Goal: Task Accomplishment & Management: Manage account settings

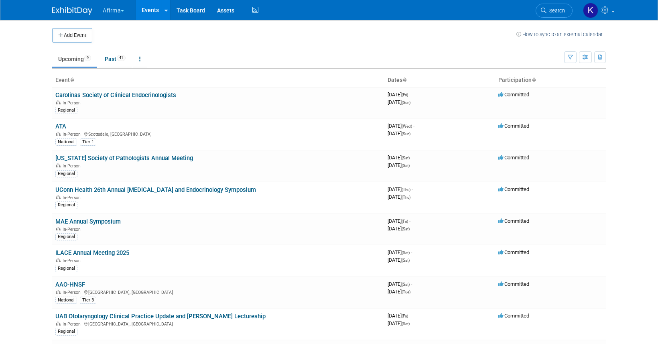
click at [610, 7] on icon at bounding box center [605, 9] width 9 height 7
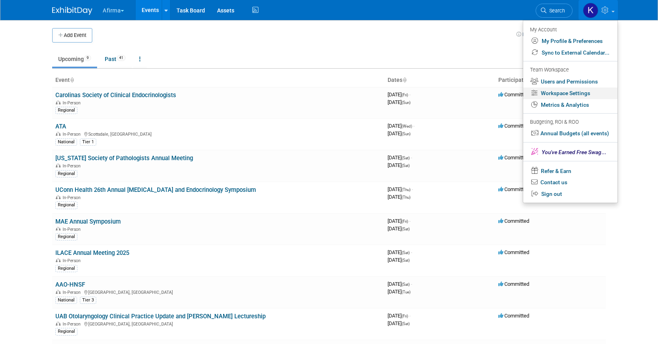
click at [575, 91] on link "Workspace Settings" at bounding box center [570, 93] width 94 height 12
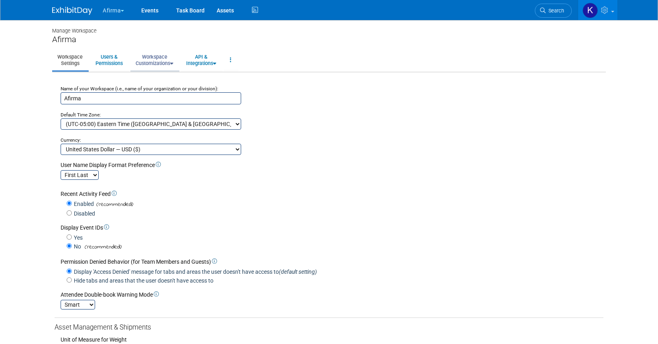
click at [172, 57] on link "Workspace Customizations" at bounding box center [154, 60] width 48 height 20
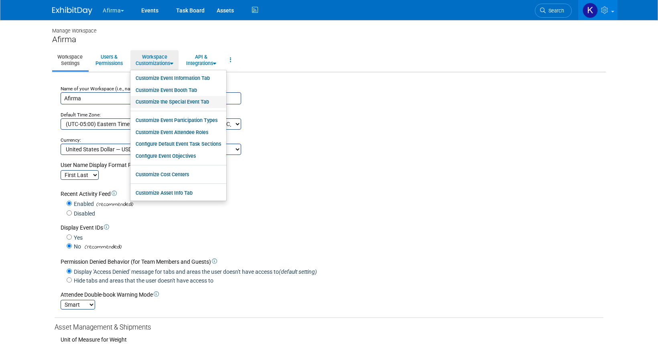
click at [173, 101] on link "Customize the Special Event Tab" at bounding box center [178, 102] width 96 height 12
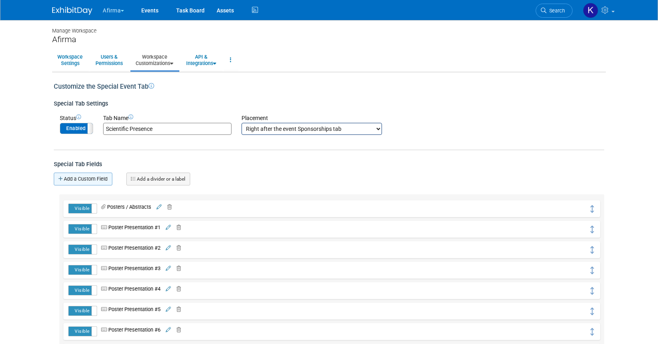
click at [93, 176] on link "Add a Custom Field" at bounding box center [83, 178] width 59 height 13
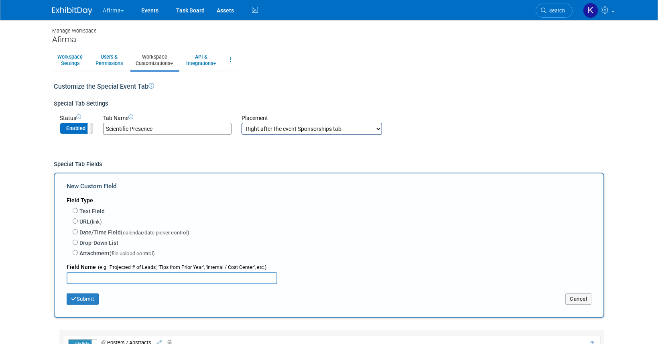
scroll to position [51, 0]
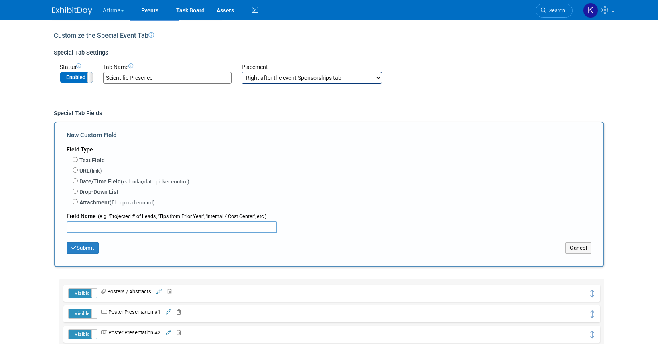
click at [99, 158] on label "Text Field" at bounding box center [91, 160] width 25 height 8
click at [78, 158] on input "Text Field" at bounding box center [75, 159] width 5 height 5
radio input "true"
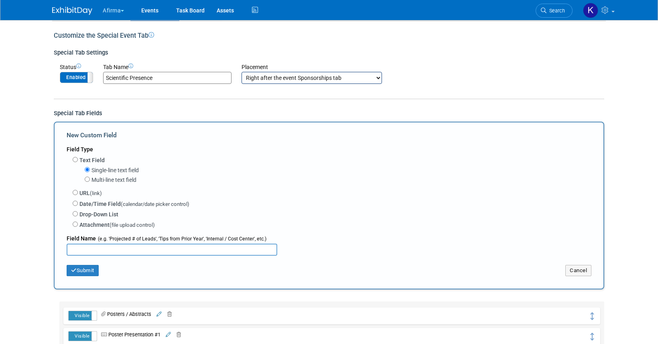
click at [114, 250] on input "text" at bounding box center [172, 249] width 211 height 12
type input "Poster Presentation #11"
click at [91, 265] on button "Submit" at bounding box center [83, 270] width 32 height 11
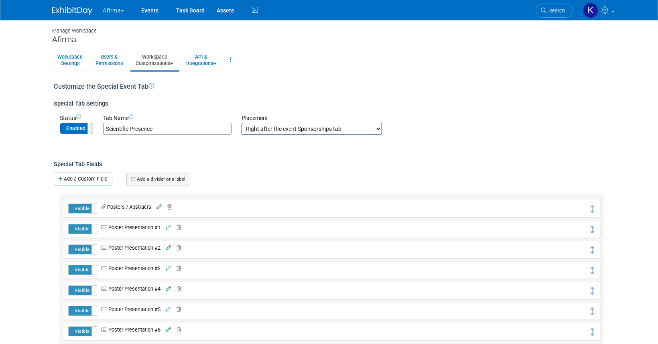
drag, startPoint x: 593, startPoint y: 208, endPoint x: 590, endPoint y: 379, distance: 170.9
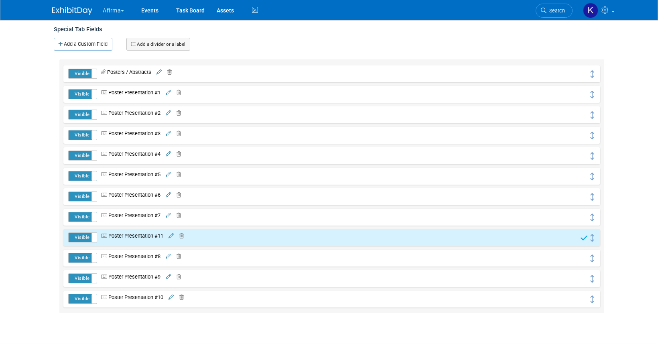
scroll to position [191, 0]
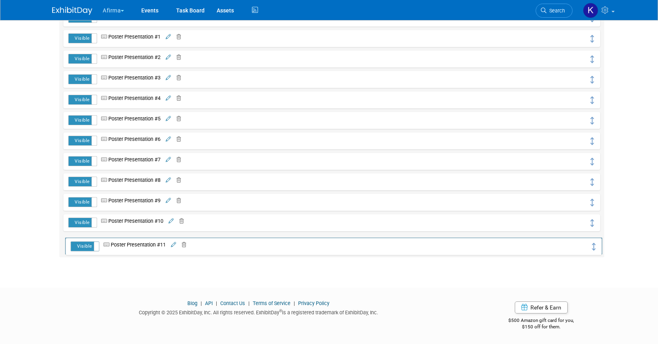
drag, startPoint x: 592, startPoint y: 181, endPoint x: 594, endPoint y: 246, distance: 64.6
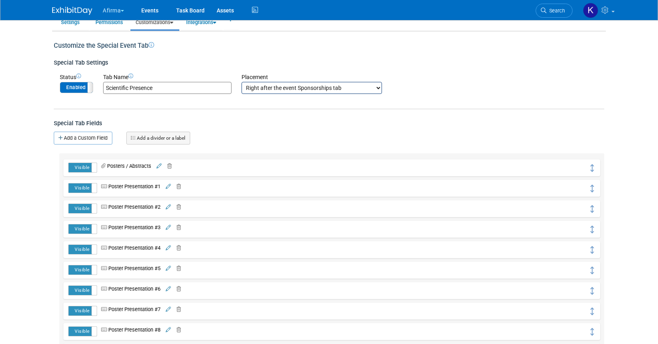
scroll to position [0, 0]
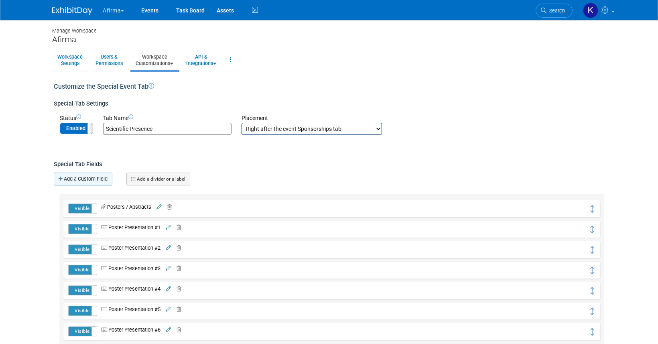
click at [90, 181] on link "Add a Custom Field" at bounding box center [83, 178] width 59 height 13
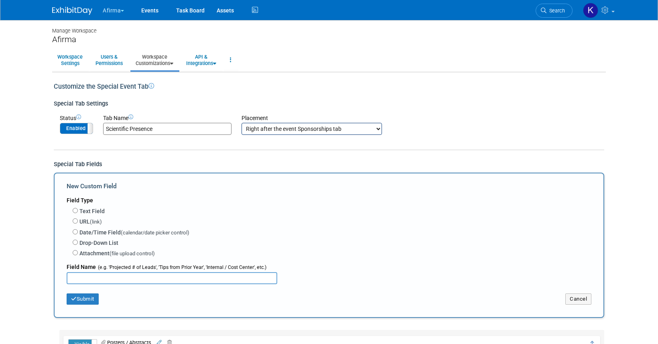
click at [91, 211] on label "Text Field" at bounding box center [91, 211] width 25 height 8
click at [78, 211] on input "Text Field" at bounding box center [75, 210] width 5 height 5
radio input "true"
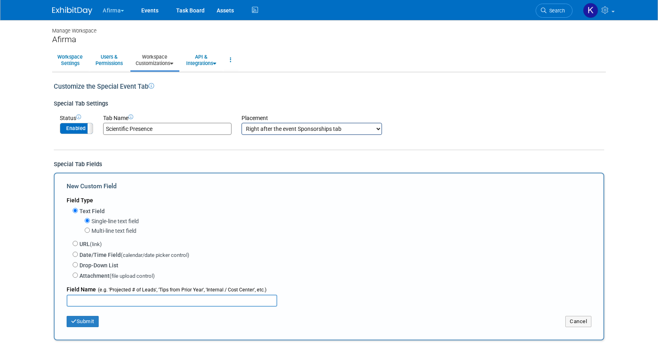
click at [89, 300] on input "text" at bounding box center [172, 300] width 211 height 12
type input "Poster Presentation #12"
click at [75, 320] on icon "button" at bounding box center [74, 320] width 6 height 5
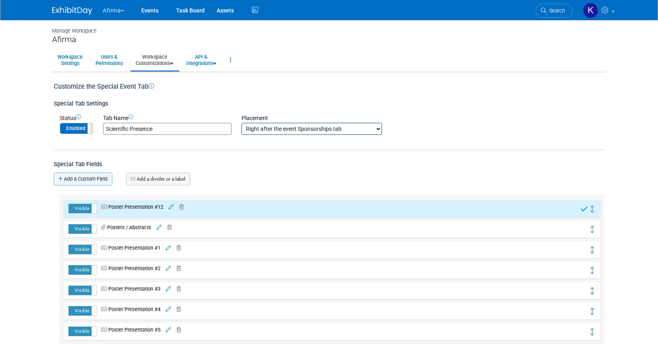
click at [90, 173] on link "Add a Custom Field" at bounding box center [83, 178] width 59 height 13
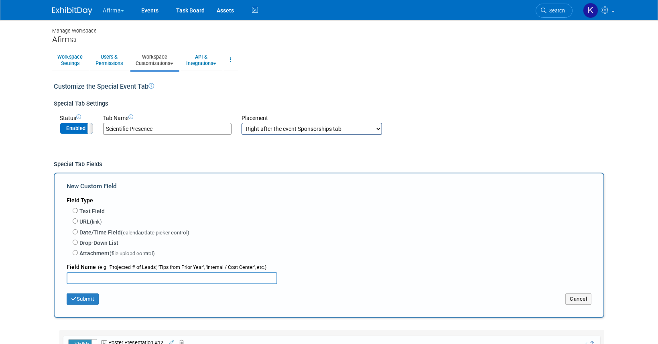
click at [93, 211] on label "Text Field" at bounding box center [91, 211] width 25 height 8
click at [78, 211] on input "Text Field" at bounding box center [75, 210] width 5 height 5
radio input "true"
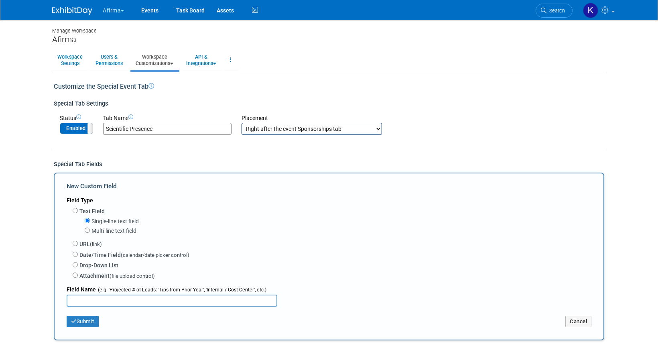
click at [93, 305] on input "text" at bounding box center [172, 300] width 211 height 12
type input "Poster Presentation #13"
click at [89, 322] on button "Submit" at bounding box center [83, 321] width 32 height 11
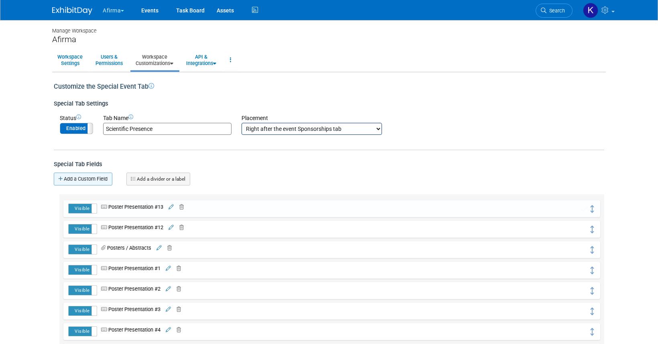
click at [94, 181] on link "Add a Custom Field" at bounding box center [83, 178] width 59 height 13
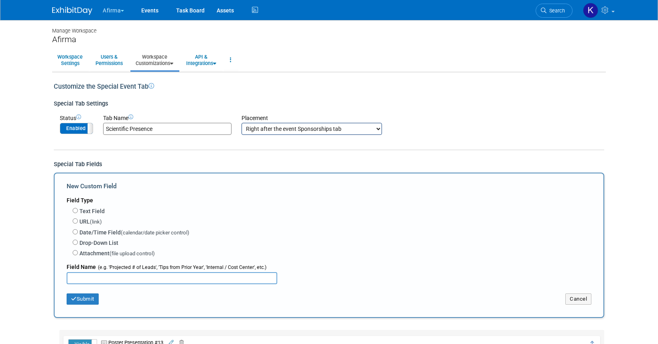
click at [95, 210] on label "Text Field" at bounding box center [91, 211] width 25 height 8
click at [78, 210] on input "Text Field" at bounding box center [75, 210] width 5 height 5
radio input "true"
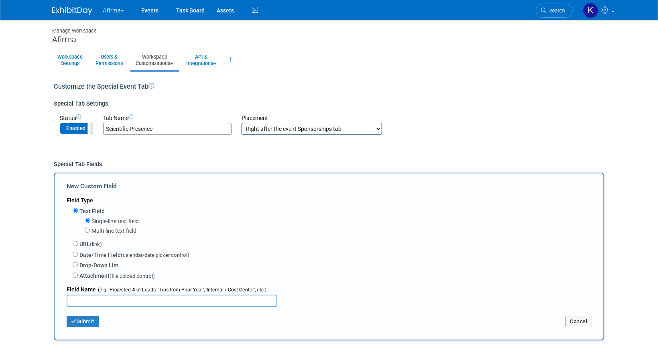
click at [95, 299] on input "text" at bounding box center [172, 300] width 211 height 12
type input "Poster Presentation #14"
click at [96, 320] on button "Submit" at bounding box center [83, 321] width 32 height 11
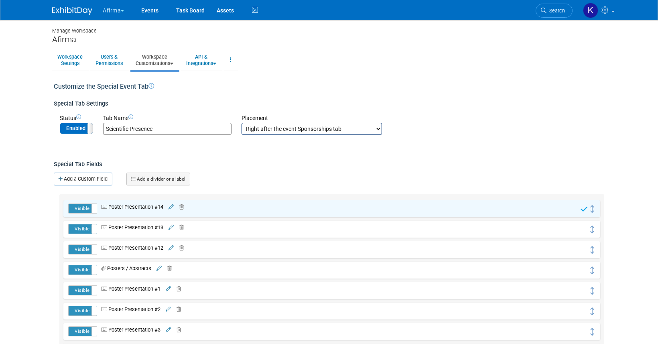
click at [94, 171] on div "Customize the Special Event Tab Special Tab Settings Status Enabled Disabled Ta…" at bounding box center [328, 290] width 553 height 437
click at [94, 177] on link "Add a Custom Field" at bounding box center [83, 178] width 59 height 13
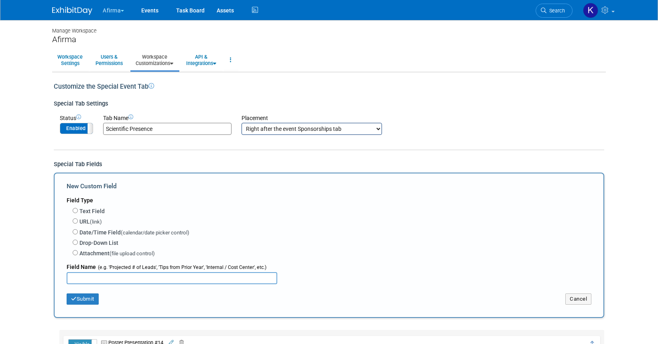
click at [92, 213] on label "Text Field" at bounding box center [91, 211] width 25 height 8
click at [78, 213] on input "Text Field" at bounding box center [75, 210] width 5 height 5
radio input "true"
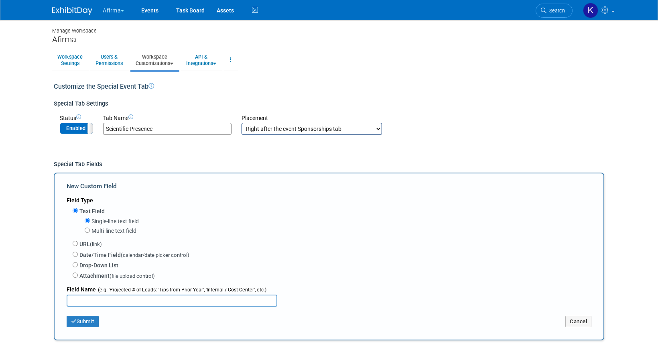
click at [91, 300] on input "text" at bounding box center [172, 300] width 211 height 12
type input "Poster Presentation #15"
click at [84, 321] on button "Submit" at bounding box center [83, 321] width 32 height 11
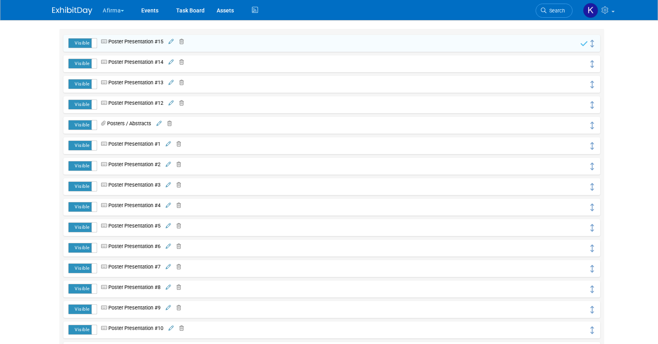
scroll to position [171, 0]
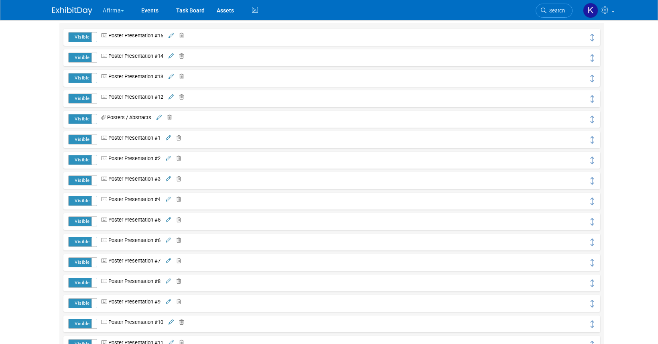
drag, startPoint x: 589, startPoint y: 99, endPoint x: 585, endPoint y: 188, distance: 88.7
click at [585, 189] on div "Visible Hidden Poster Presentation #15 URL" at bounding box center [331, 190] width 545 height 335
drag, startPoint x: 593, startPoint y: 97, endPoint x: 596, endPoint y: 343, distance: 245.1
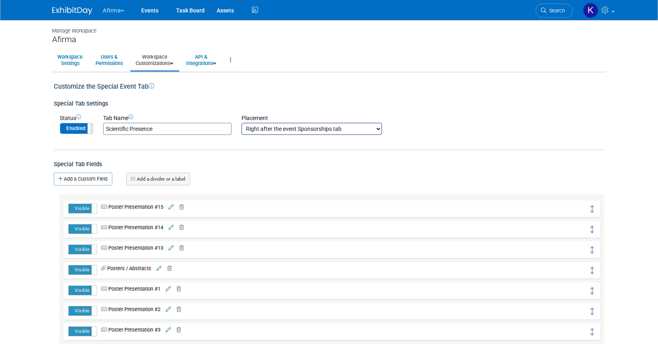
scroll to position [124, 0]
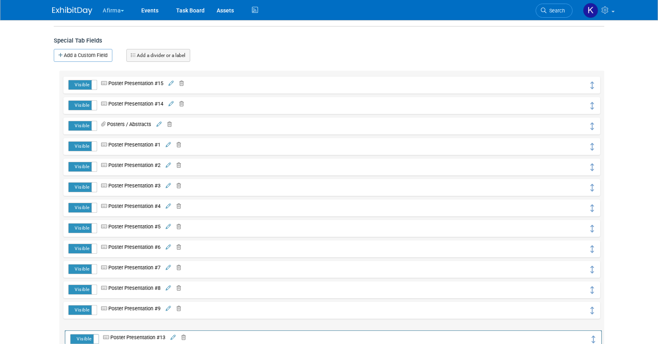
drag, startPoint x: 592, startPoint y: 126, endPoint x: 594, endPoint y: 337, distance: 211.4
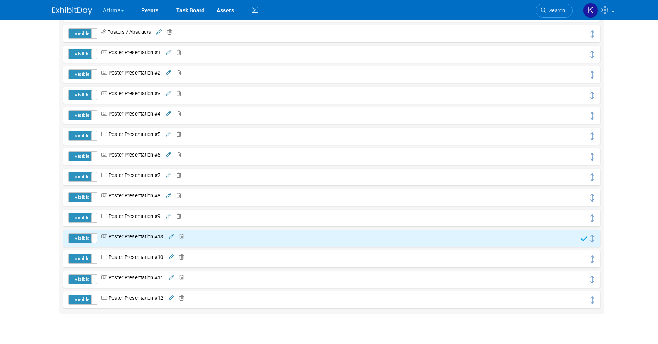
scroll to position [226, 0]
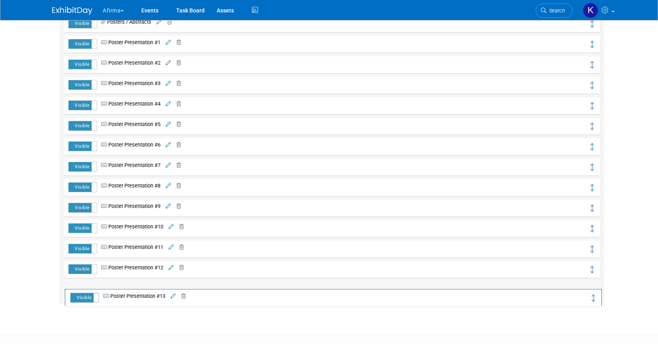
drag, startPoint x: 591, startPoint y: 229, endPoint x: 592, endPoint y: 294, distance: 65.4
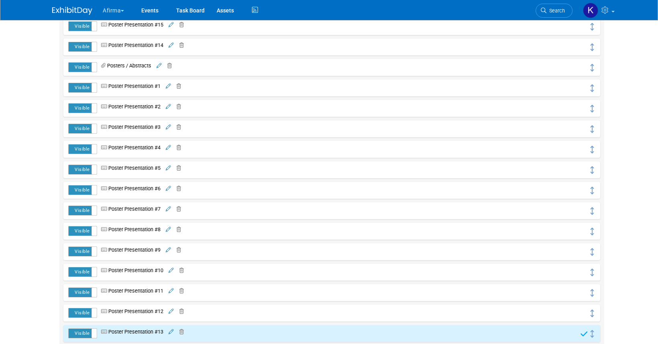
scroll to position [0, 0]
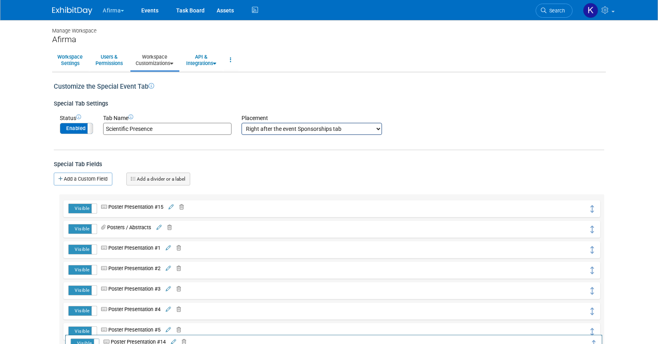
drag, startPoint x: 593, startPoint y: 230, endPoint x: 594, endPoint y: 343, distance: 113.5
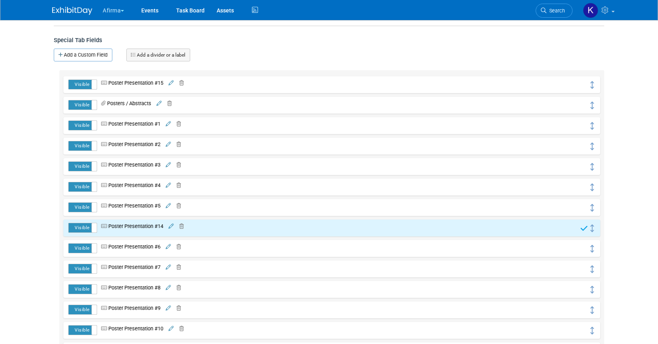
scroll to position [150, 0]
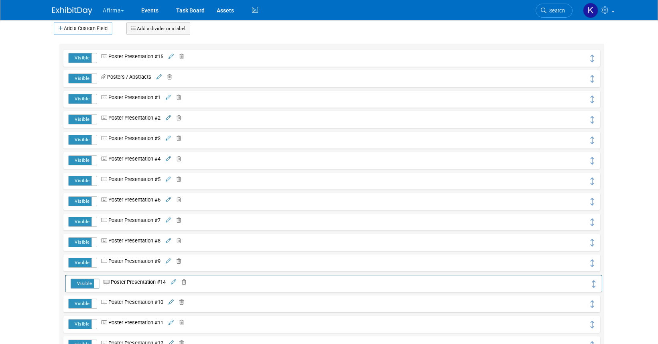
drag, startPoint x: 590, startPoint y: 201, endPoint x: 594, endPoint y: 291, distance: 90.0
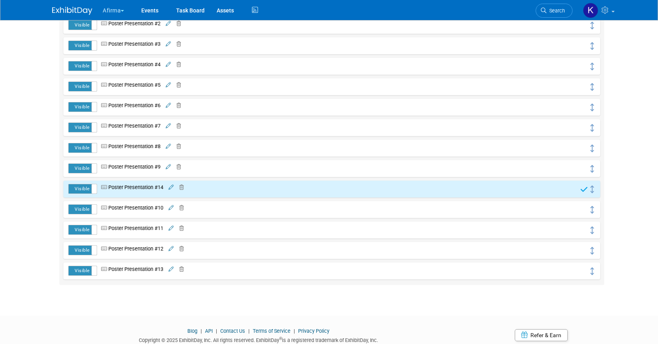
scroll to position [252, 0]
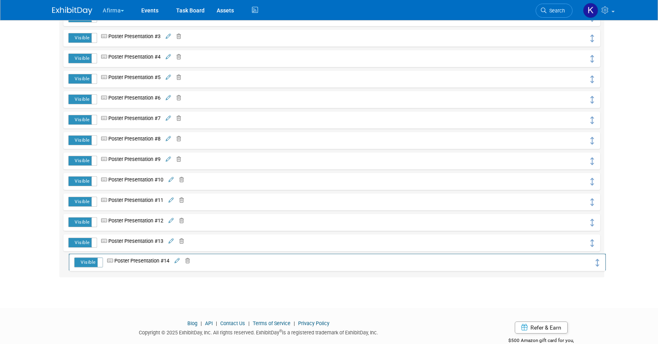
drag, startPoint x: 593, startPoint y: 184, endPoint x: 599, endPoint y: 265, distance: 80.8
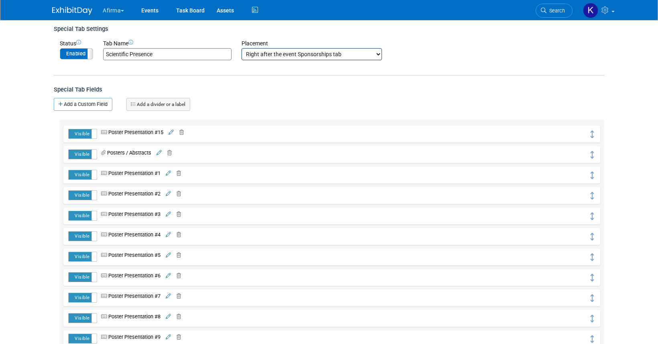
scroll to position [55, 0]
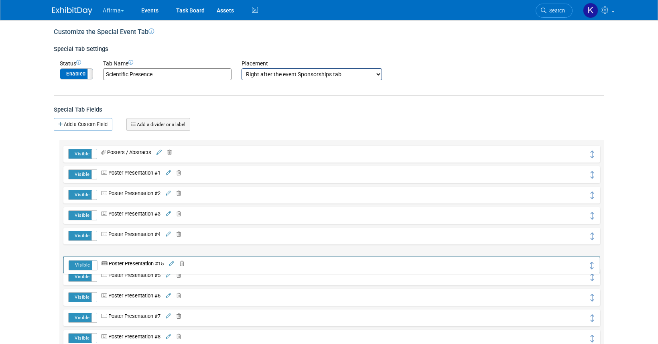
drag, startPoint x: 592, startPoint y: 155, endPoint x: 592, endPoint y: 264, distance: 109.1
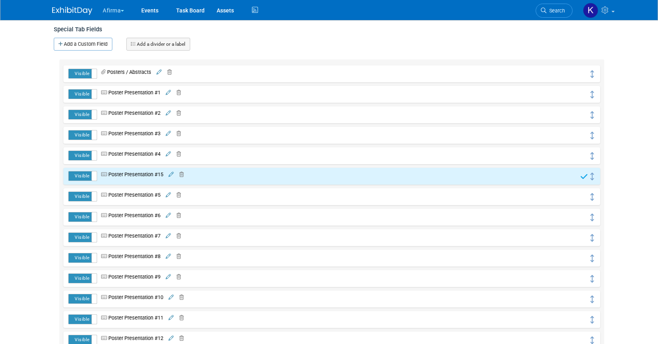
scroll to position [138, 0]
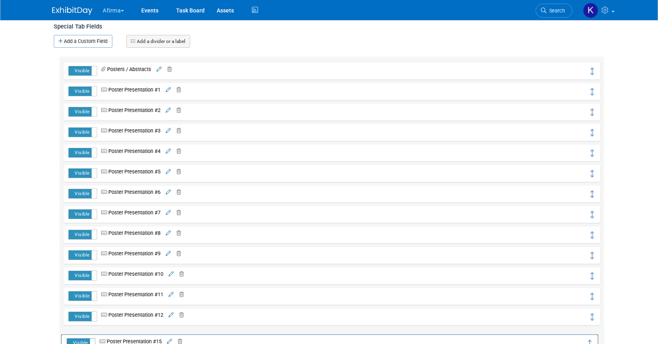
drag, startPoint x: 590, startPoint y: 172, endPoint x: 586, endPoint y: 333, distance: 161.3
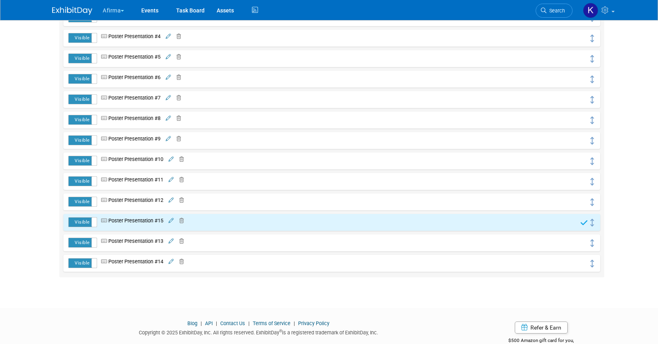
scroll to position [262, 0]
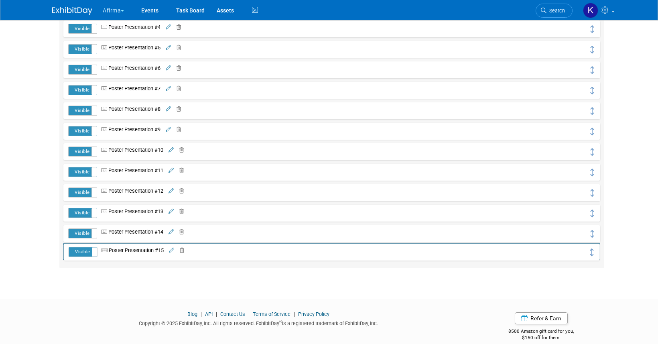
drag, startPoint x: 594, startPoint y: 213, endPoint x: 594, endPoint y: 251, distance: 38.1
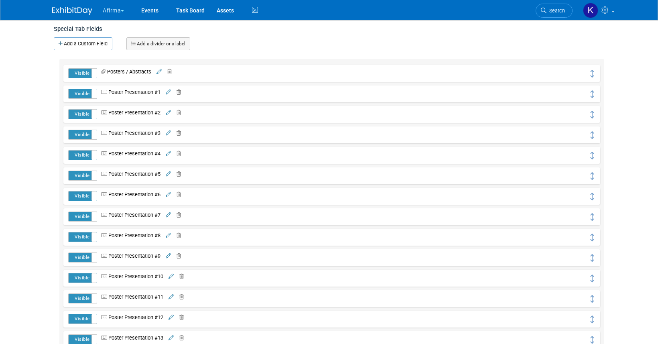
scroll to position [0, 0]
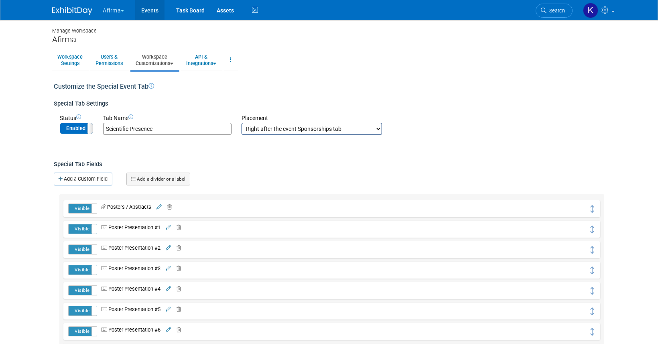
click at [152, 8] on link "Events" at bounding box center [149, 10] width 29 height 20
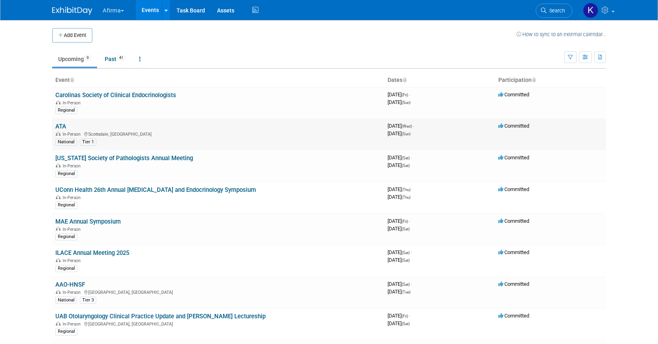
click at [61, 127] on link "ATA" at bounding box center [60, 126] width 11 height 7
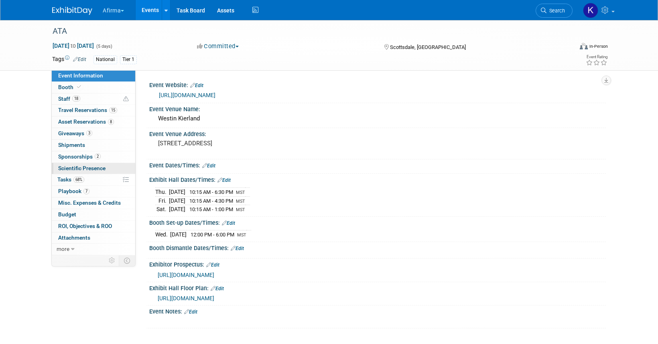
click at [89, 167] on span "Scientific Presence" at bounding box center [81, 168] width 47 height 6
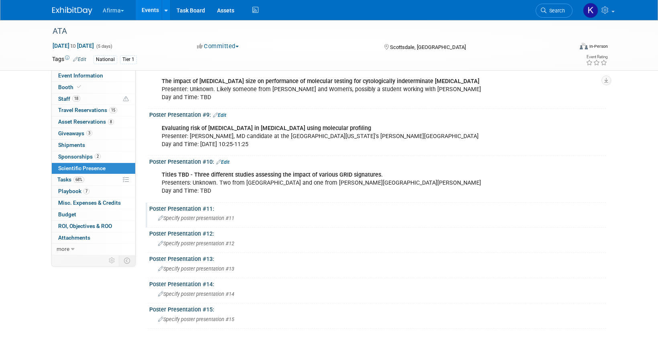
scroll to position [412, 0]
